Goal: Task Accomplishment & Management: Manage account settings

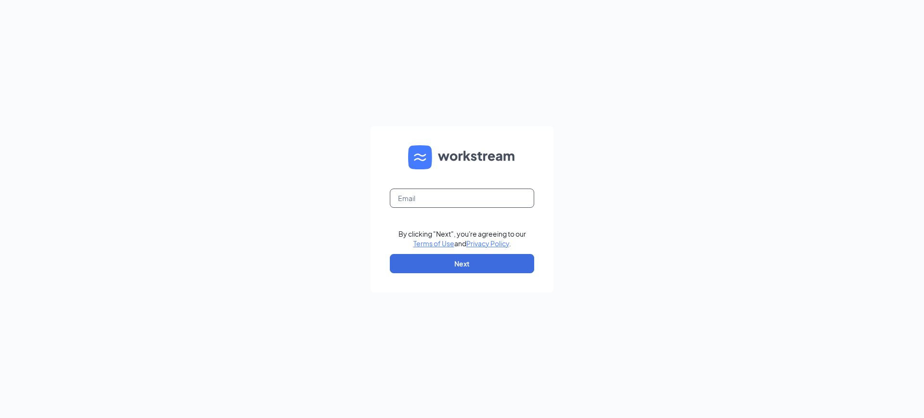
click at [491, 207] on input "text" at bounding box center [462, 198] width 144 height 19
type input "javier.rivera@cafeyumm.com"
click at [460, 264] on button "Next" at bounding box center [462, 263] width 144 height 19
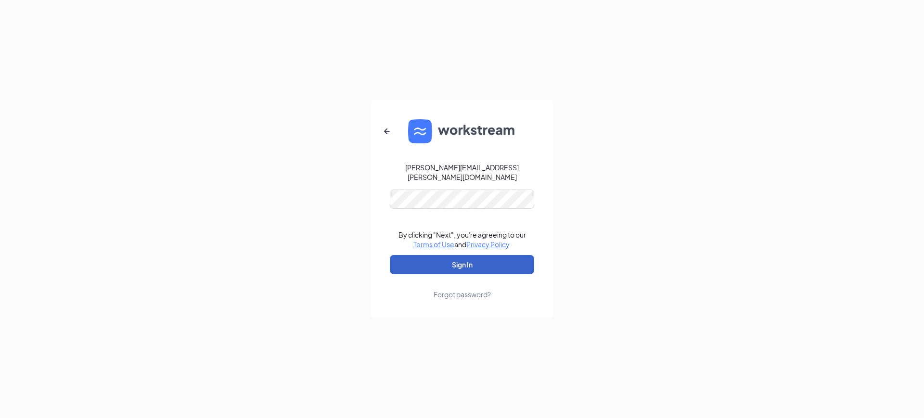
click at [478, 264] on button "Sign In" at bounding box center [462, 264] width 144 height 19
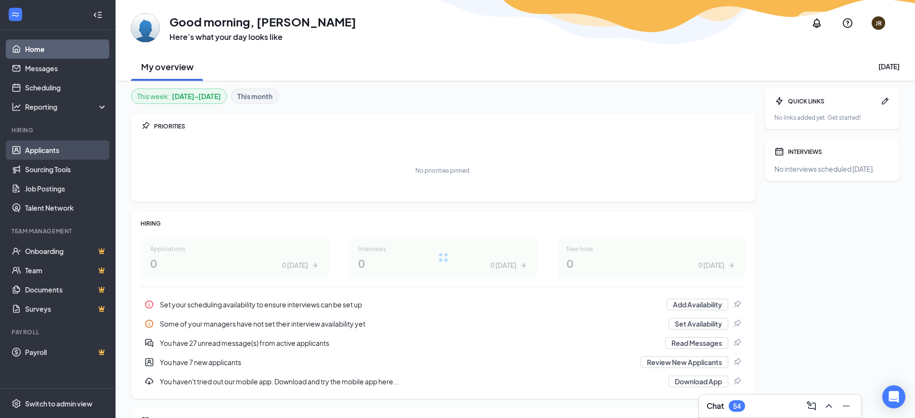
click at [55, 148] on link "Applicants" at bounding box center [66, 150] width 82 height 19
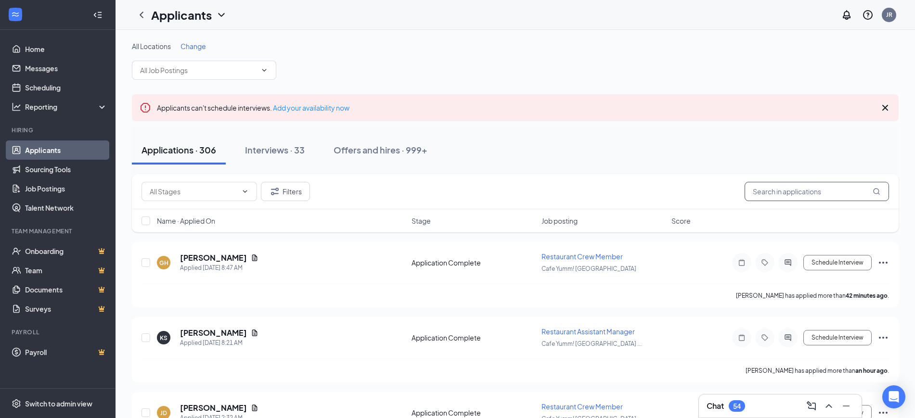
click at [828, 193] on input "text" at bounding box center [817, 191] width 144 height 19
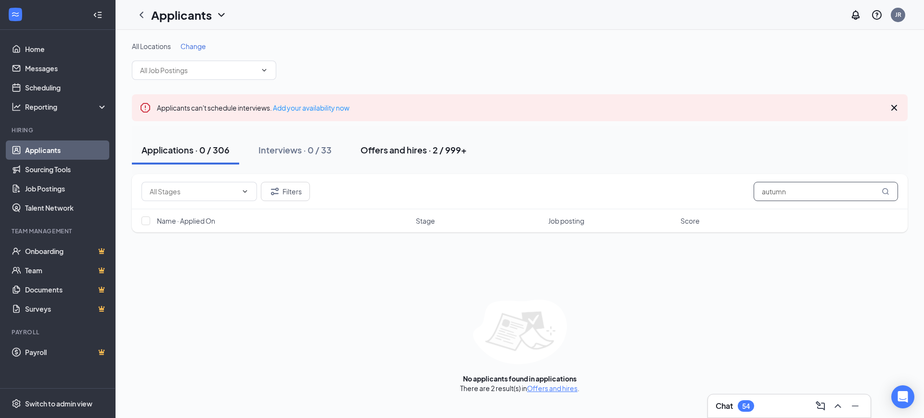
type input "autumn"
click at [431, 149] on div "Offers and hires · 2 / 999+" at bounding box center [414, 150] width 106 height 12
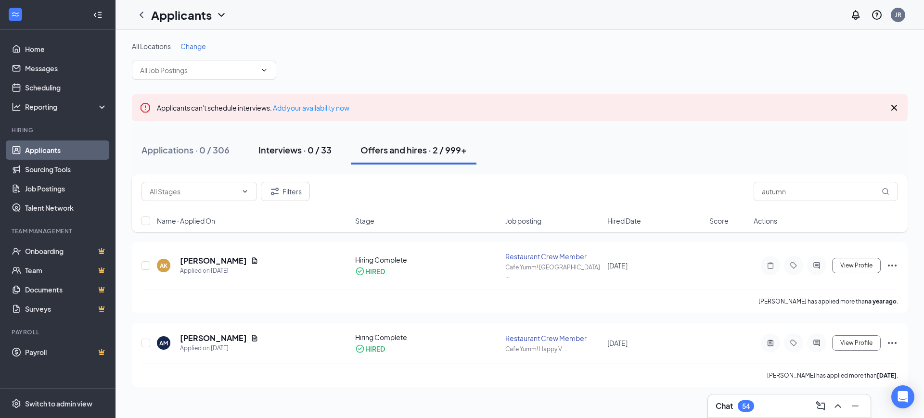
click at [299, 156] on div "Interviews · 0 / 33" at bounding box center [295, 150] width 73 height 12
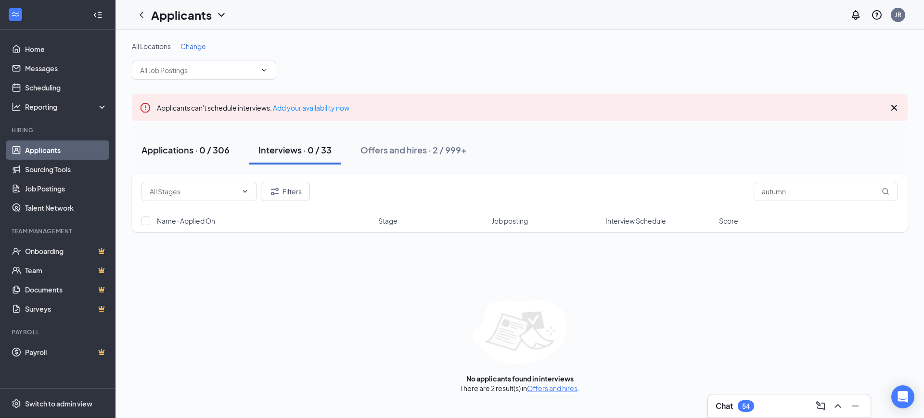
click at [177, 152] on div "Applications · 0 / 306" at bounding box center [186, 150] width 88 height 12
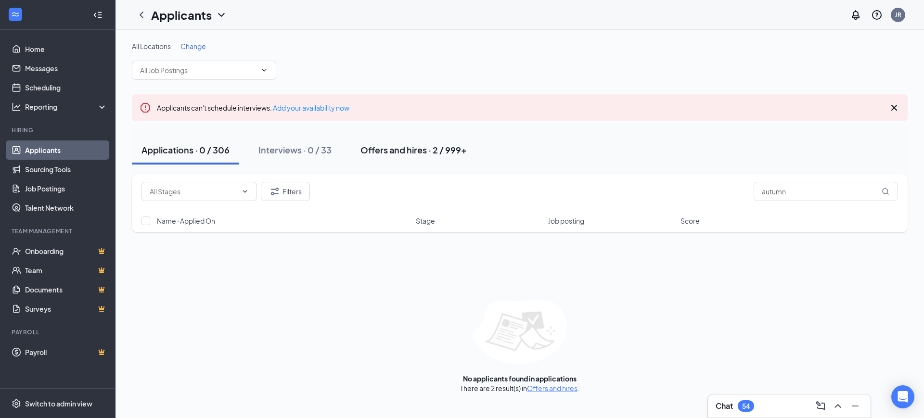
click at [394, 154] on div "Offers and hires · 2 / 999+" at bounding box center [414, 150] width 106 height 12
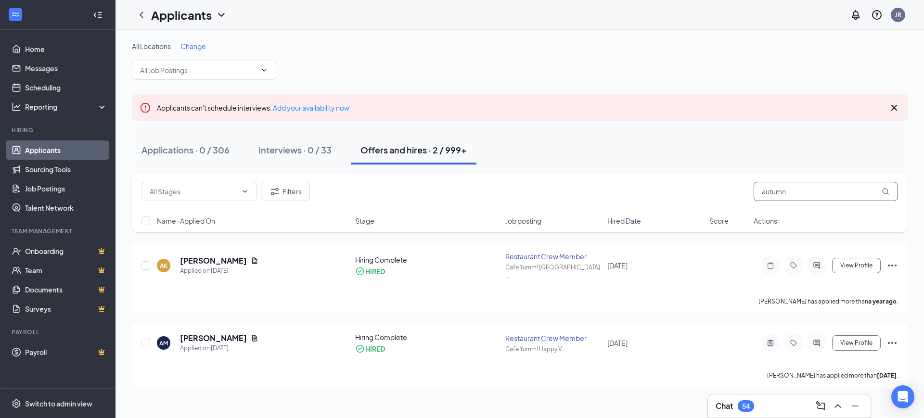
click at [816, 191] on input "autumn" at bounding box center [826, 191] width 144 height 19
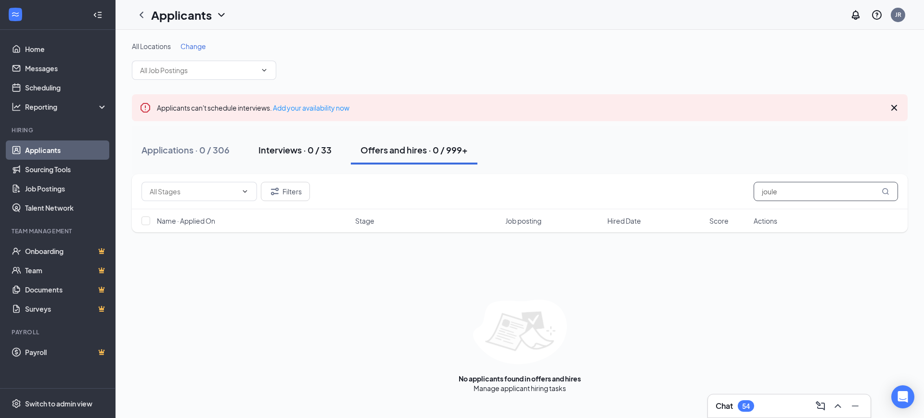
type input "joule"
click at [313, 153] on div "Interviews · 0 / 33" at bounding box center [295, 150] width 73 height 12
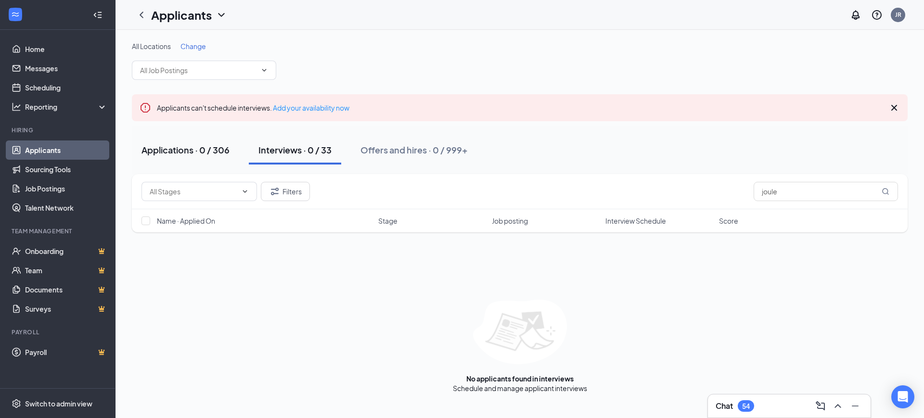
click at [191, 155] on div "Applications · 0 / 306" at bounding box center [186, 150] width 88 height 12
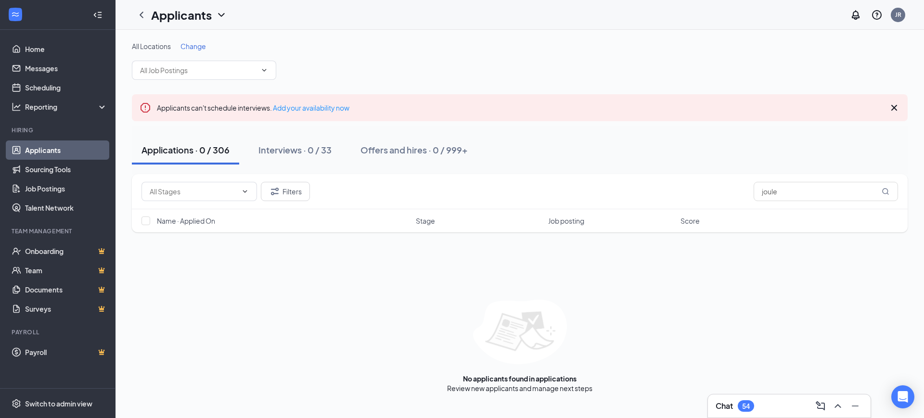
click at [189, 49] on span "Change" at bounding box center [194, 46] width 26 height 9
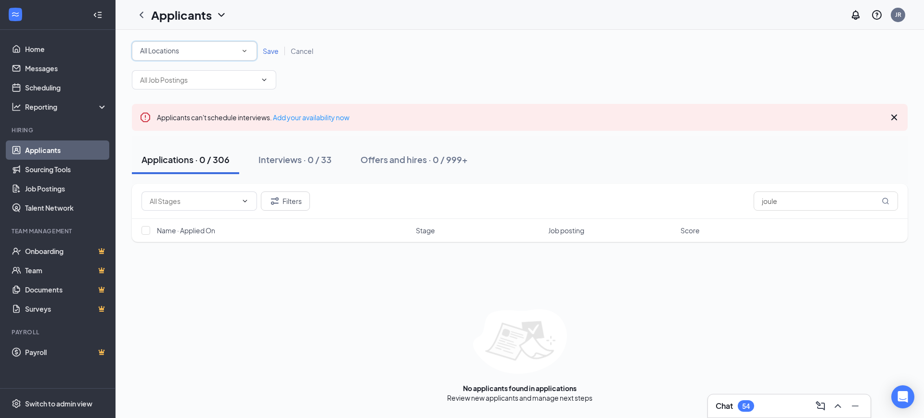
click at [217, 55] on div "All Locations" at bounding box center [194, 51] width 109 height 12
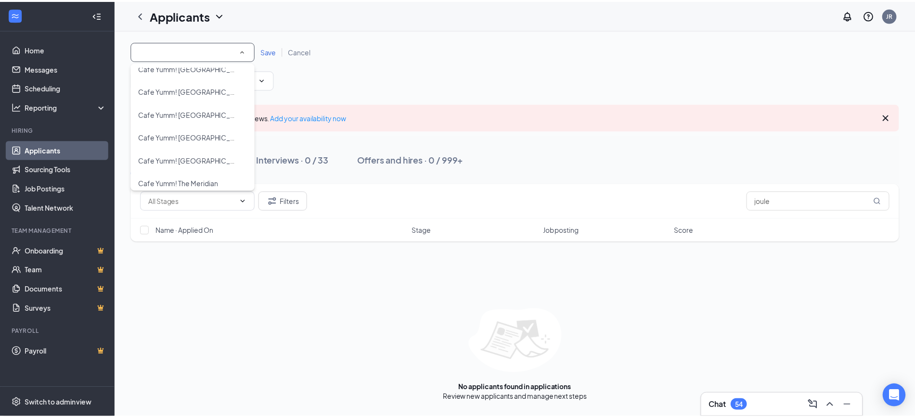
scroll to position [317, 0]
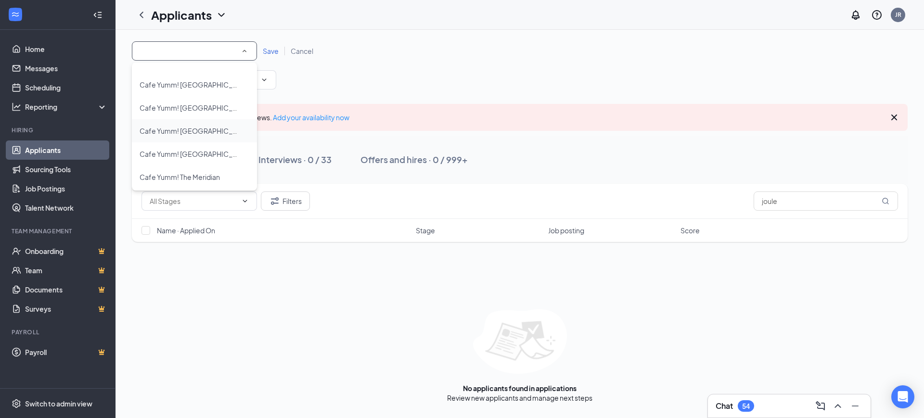
click at [208, 135] on span "Cafe Yumm! PSU Rec Center" at bounding box center [195, 131] width 111 height 9
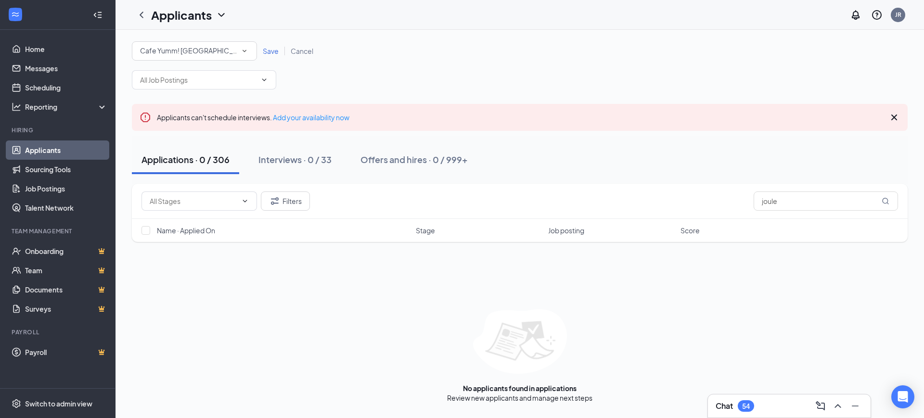
click at [274, 51] on span "Save" at bounding box center [271, 51] width 16 height 9
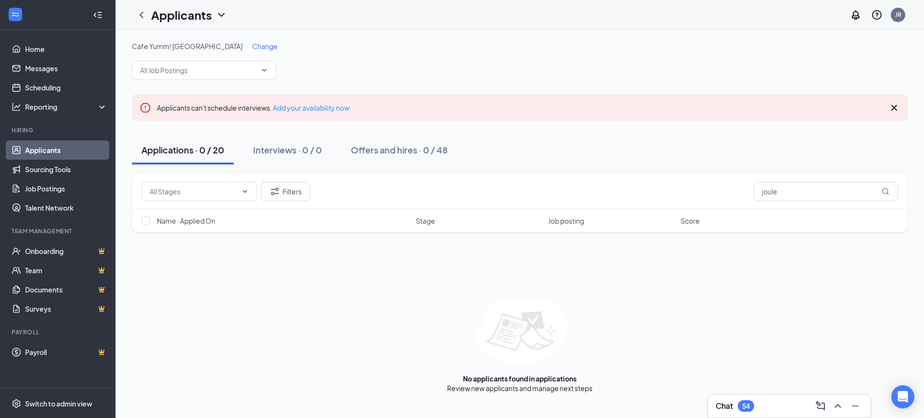
click at [415, 60] on div "Cafe Yumm! PSU Rec Center Change" at bounding box center [520, 60] width 776 height 39
click at [778, 193] on input "joule" at bounding box center [826, 191] width 144 height 19
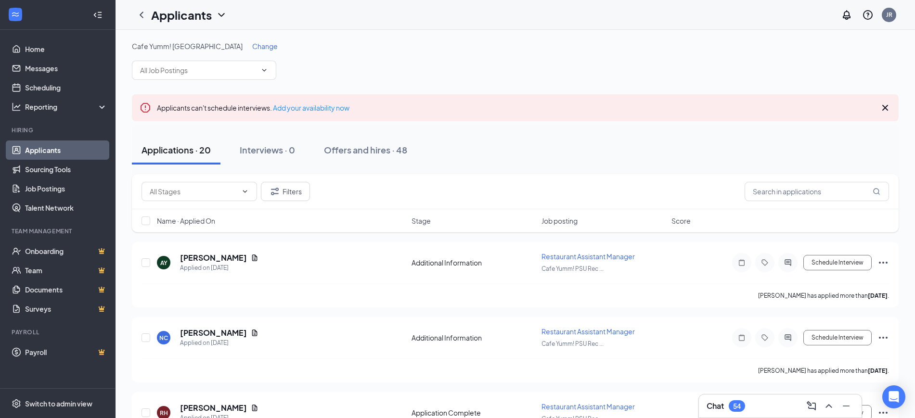
click at [351, 75] on div "Cafe Yumm! PSU Rec Center Change" at bounding box center [515, 60] width 767 height 39
click at [264, 73] on icon "ChevronDown" at bounding box center [264, 70] width 8 height 8
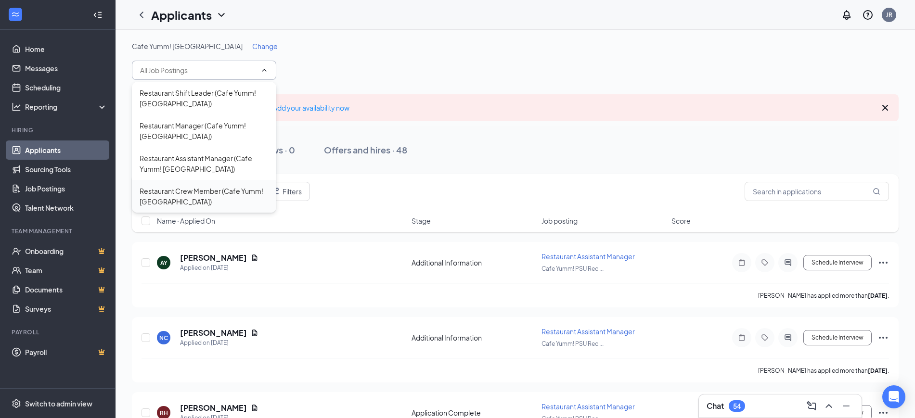
click at [232, 190] on div "Restaurant Crew Member (Cafe Yumm! PSU Rec Center)" at bounding box center [204, 196] width 129 height 21
type input "Restaurant Crew Member (Cafe Yumm! PSU Rec Center)"
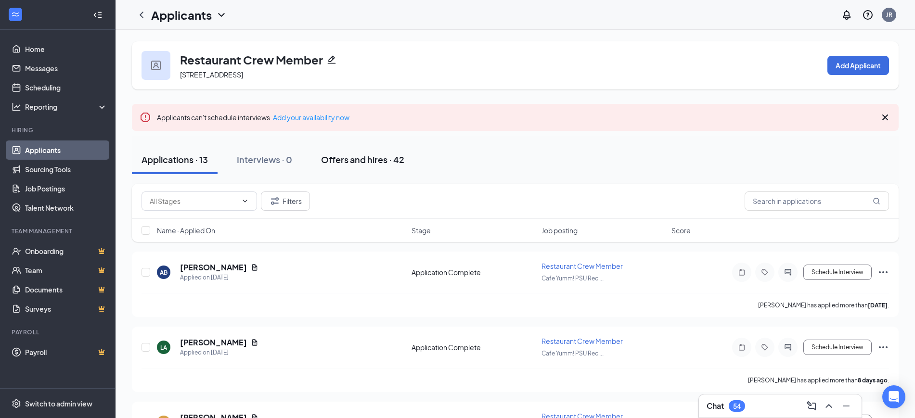
click at [365, 166] on button "Offers and hires · 42" at bounding box center [363, 159] width 103 height 29
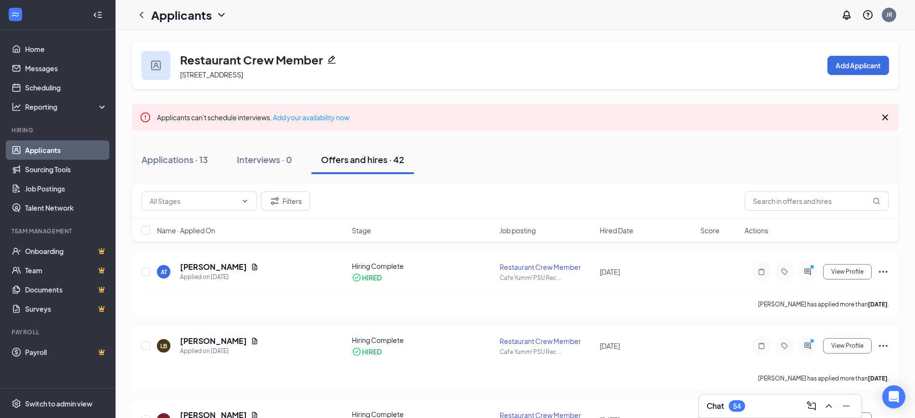
click at [58, 156] on link "Applicants" at bounding box center [66, 150] width 82 height 19
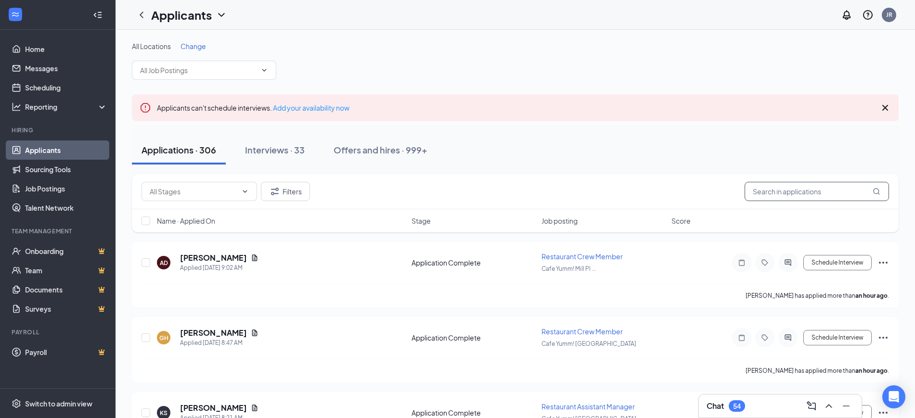
click at [812, 190] on input "text" at bounding box center [817, 191] width 144 height 19
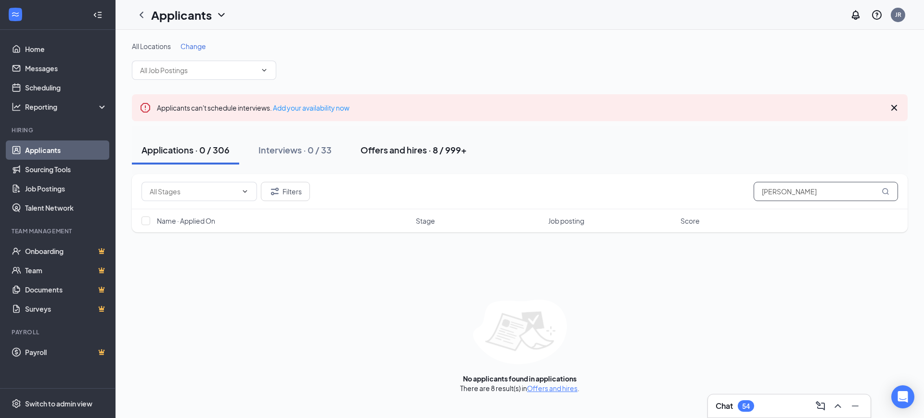
type input "davis"
click at [411, 149] on div "Offers and hires · 8 / 999+" at bounding box center [414, 150] width 106 height 12
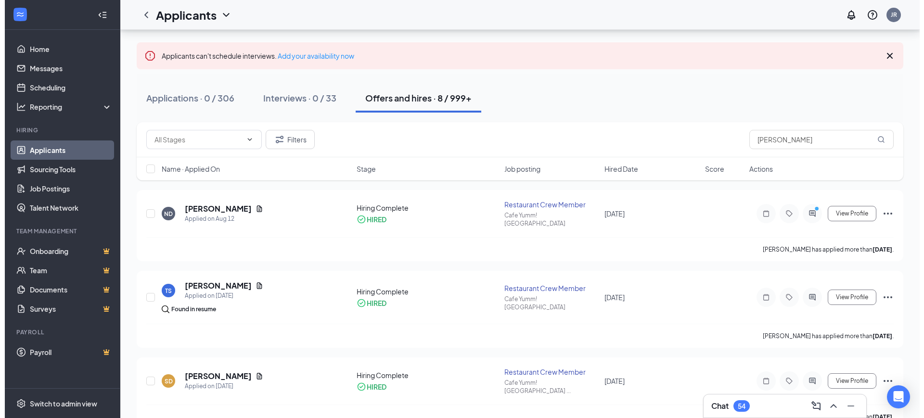
scroll to position [52, 0]
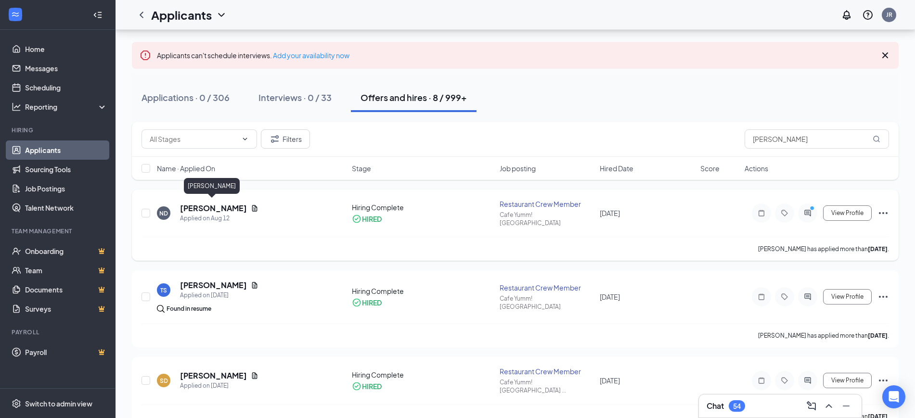
click at [201, 208] on h5 "Nathaniel Davis" at bounding box center [213, 208] width 67 height 11
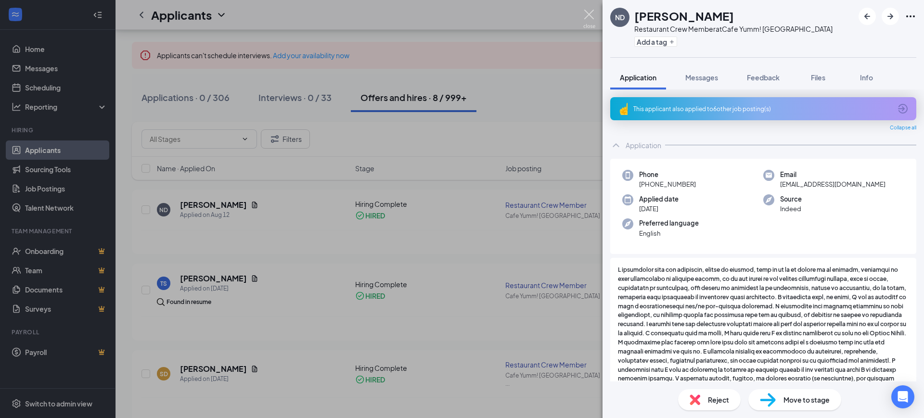
click at [586, 15] on img at bounding box center [590, 19] width 12 height 19
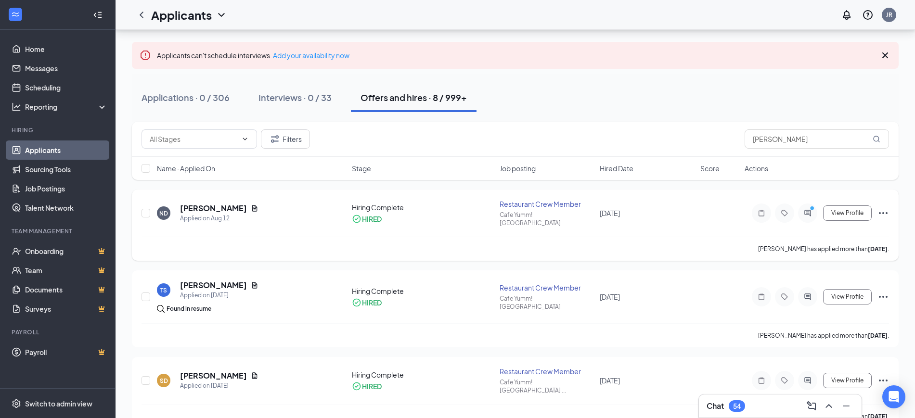
click at [806, 215] on div at bounding box center [807, 213] width 19 height 19
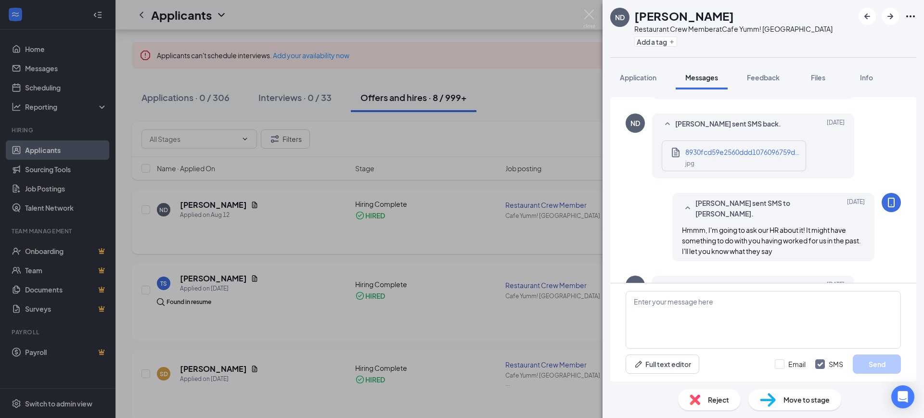
scroll to position [582, 0]
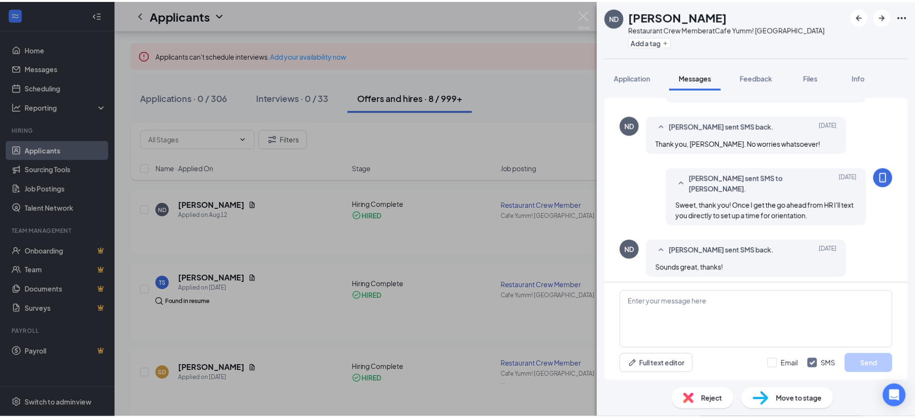
scroll to position [566, 0]
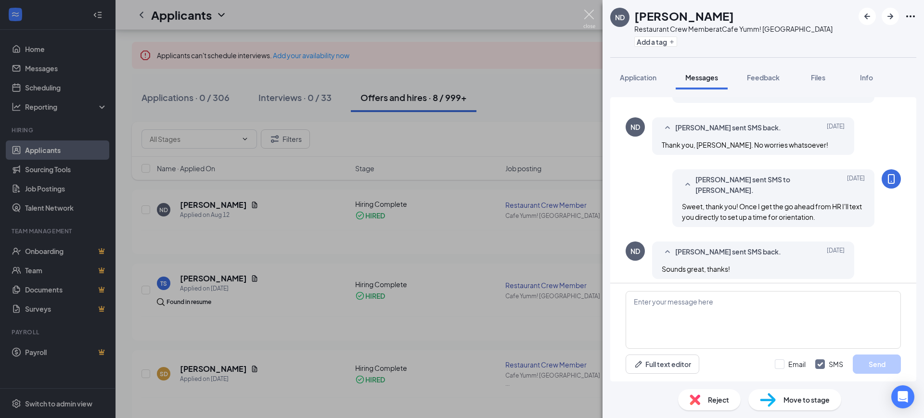
click at [590, 10] on img at bounding box center [590, 19] width 12 height 19
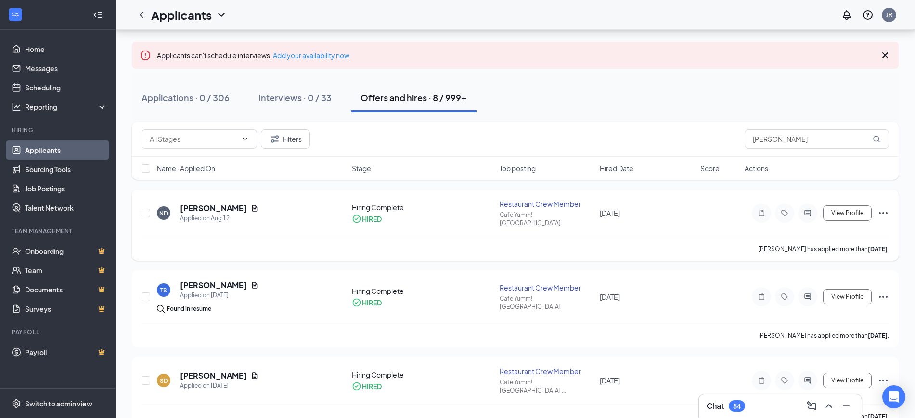
click at [881, 208] on icon "Ellipses" at bounding box center [884, 214] width 12 height 12
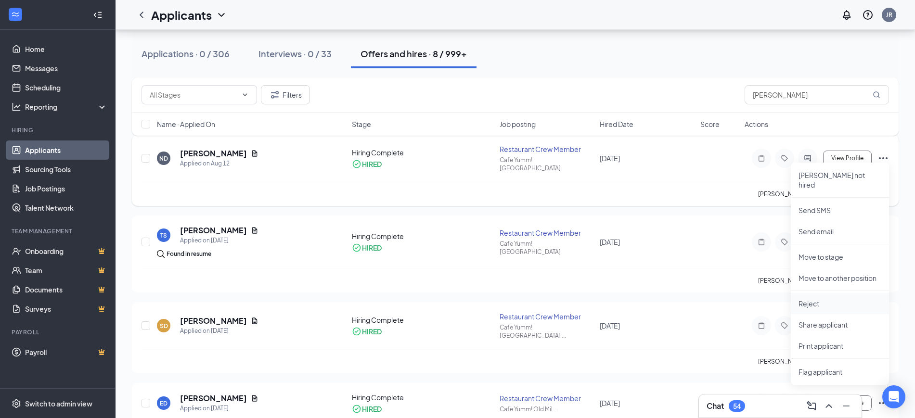
scroll to position [108, 0]
click at [839, 341] on p "Print applicant" at bounding box center [840, 346] width 83 height 10
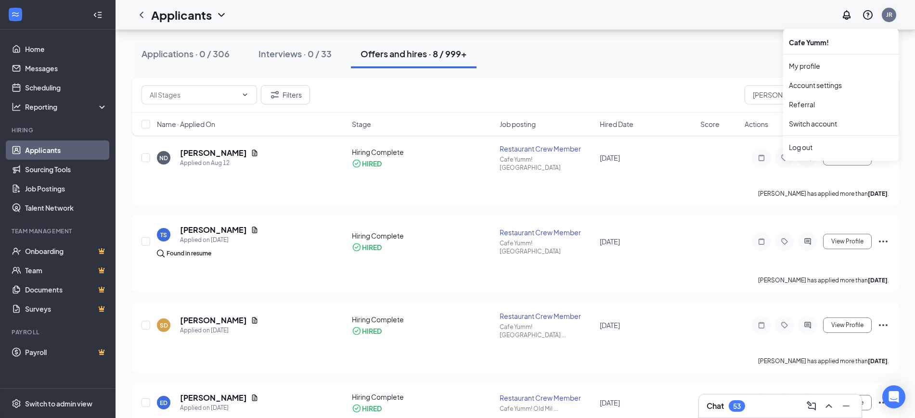
click at [888, 15] on div "JR" at bounding box center [889, 15] width 6 height 8
click at [807, 147] on div "Log out" at bounding box center [841, 148] width 104 height 10
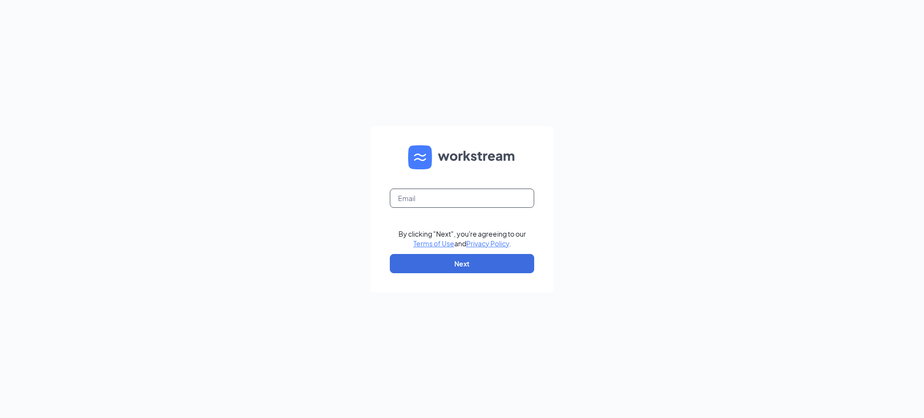
click at [461, 196] on input "text" at bounding box center [462, 198] width 144 height 19
type input "javier.rivera@cafeyumm.com"
click at [468, 200] on input "javier.rivera@cafeyumm.com" at bounding box center [462, 198] width 144 height 19
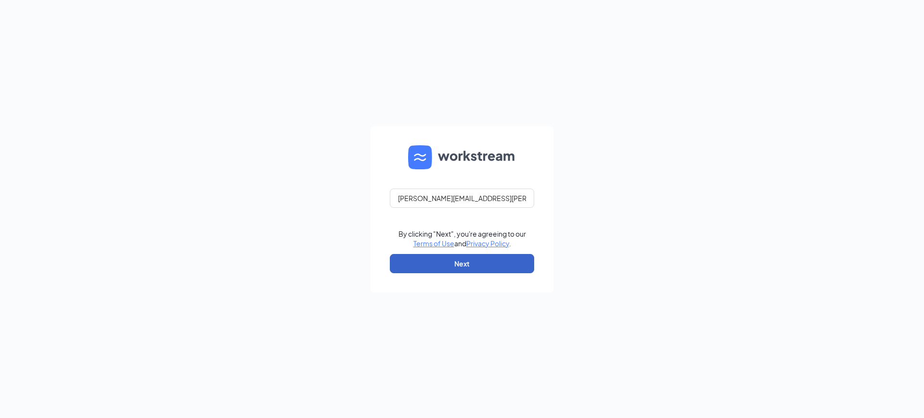
click at [461, 256] on button "Next" at bounding box center [462, 263] width 144 height 19
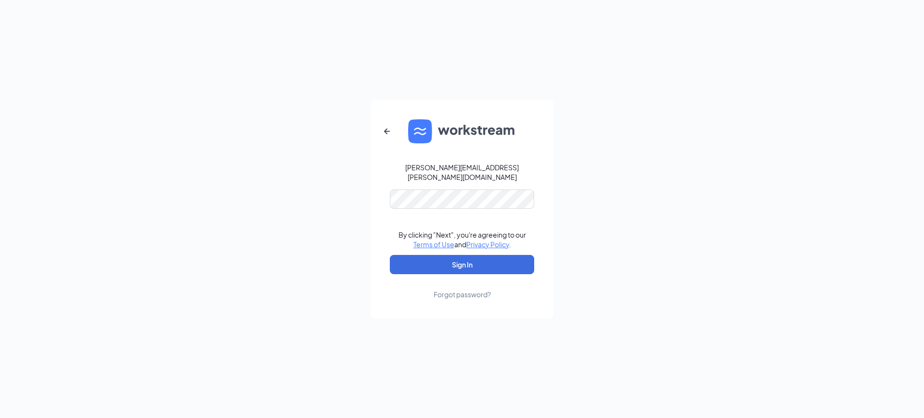
click at [295, 198] on div "javier.rivera@cafeyumm.com By clicking "Next", you're agreeing to our Terms of …" at bounding box center [462, 209] width 924 height 418
click at [387, 134] on icon "ArrowLeftNew" at bounding box center [387, 131] width 6 height 6
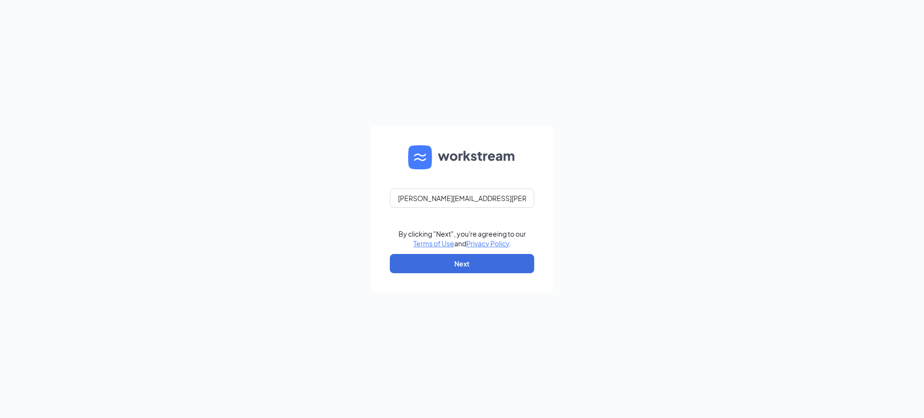
click at [493, 211] on form "javier.rivera@cafeyumm.com By clicking "Next", you're agreeing to our Terms of …" at bounding box center [462, 209] width 183 height 167
click at [488, 267] on button "Next" at bounding box center [462, 263] width 144 height 19
click at [476, 195] on input "text" at bounding box center [462, 198] width 144 height 19
click at [326, 279] on div "Email field is required By clicking "Next", you're agreeing to our Terms of Use…" at bounding box center [462, 209] width 924 height 418
click at [471, 203] on input "text" at bounding box center [462, 198] width 144 height 19
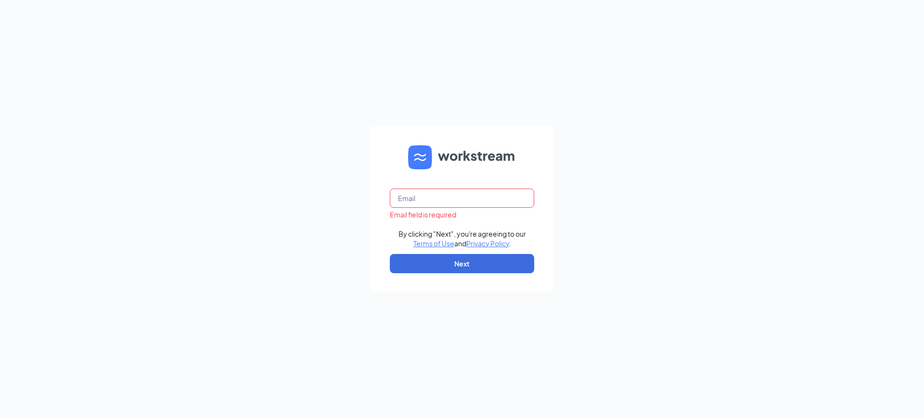
type input "javier.rivera@cafeyumm.com"
click at [463, 260] on button "Next" at bounding box center [462, 263] width 144 height 19
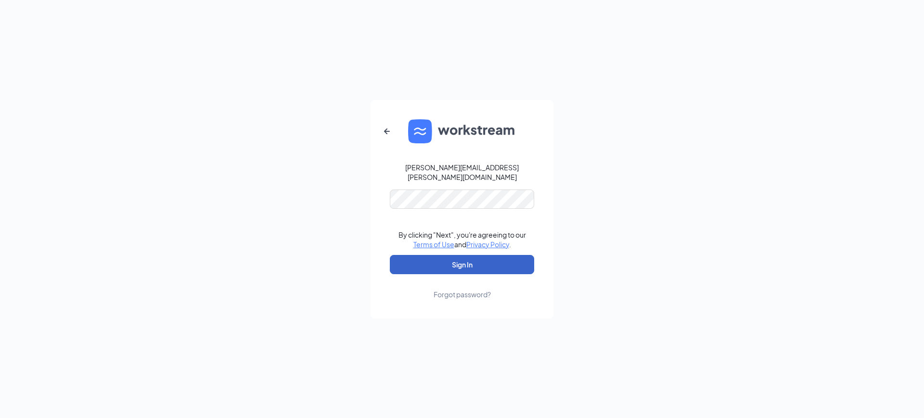
click at [483, 260] on button "Sign In" at bounding box center [462, 264] width 144 height 19
